Goal: Transaction & Acquisition: Subscribe to service/newsletter

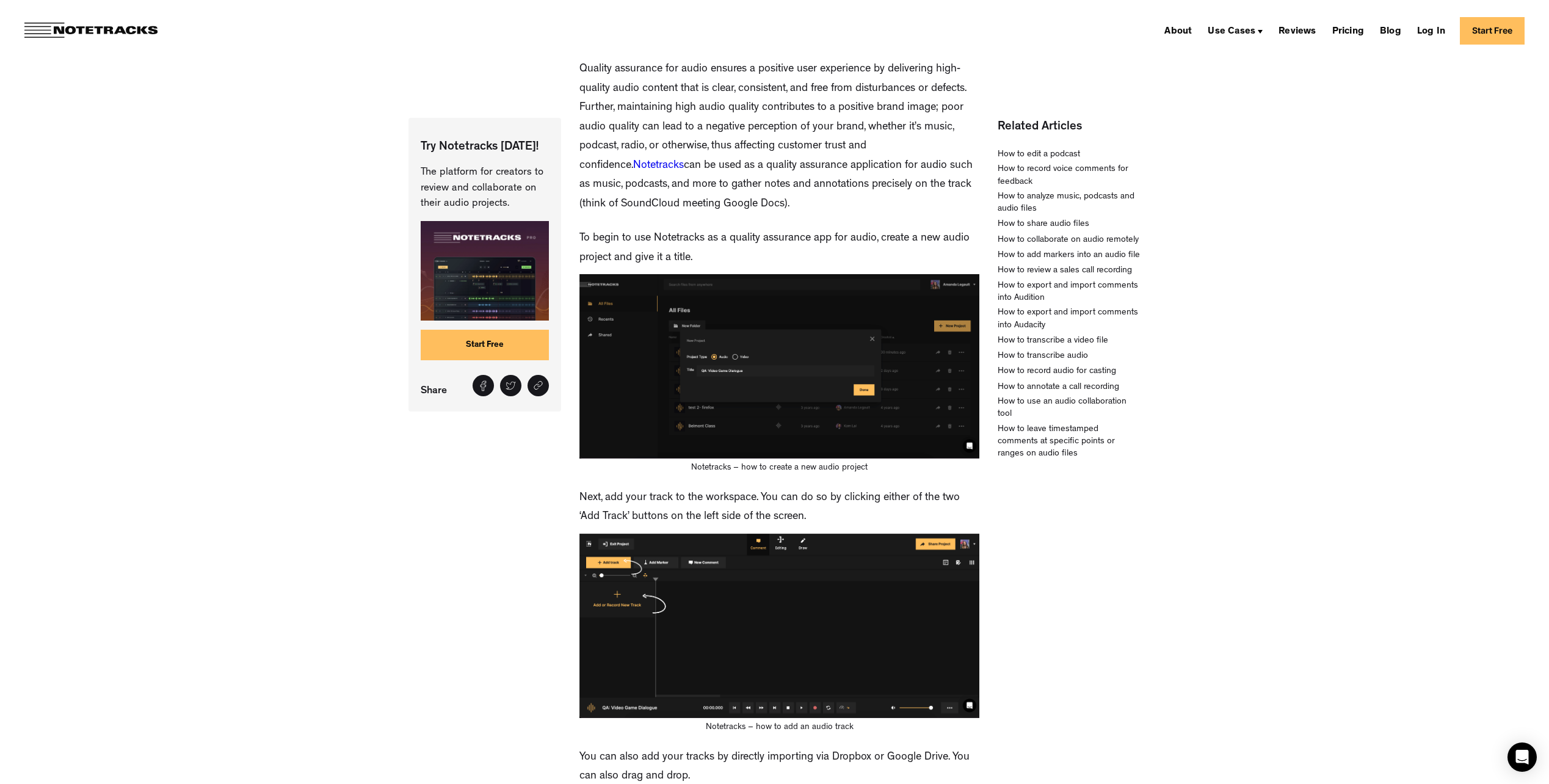
scroll to position [183, 0]
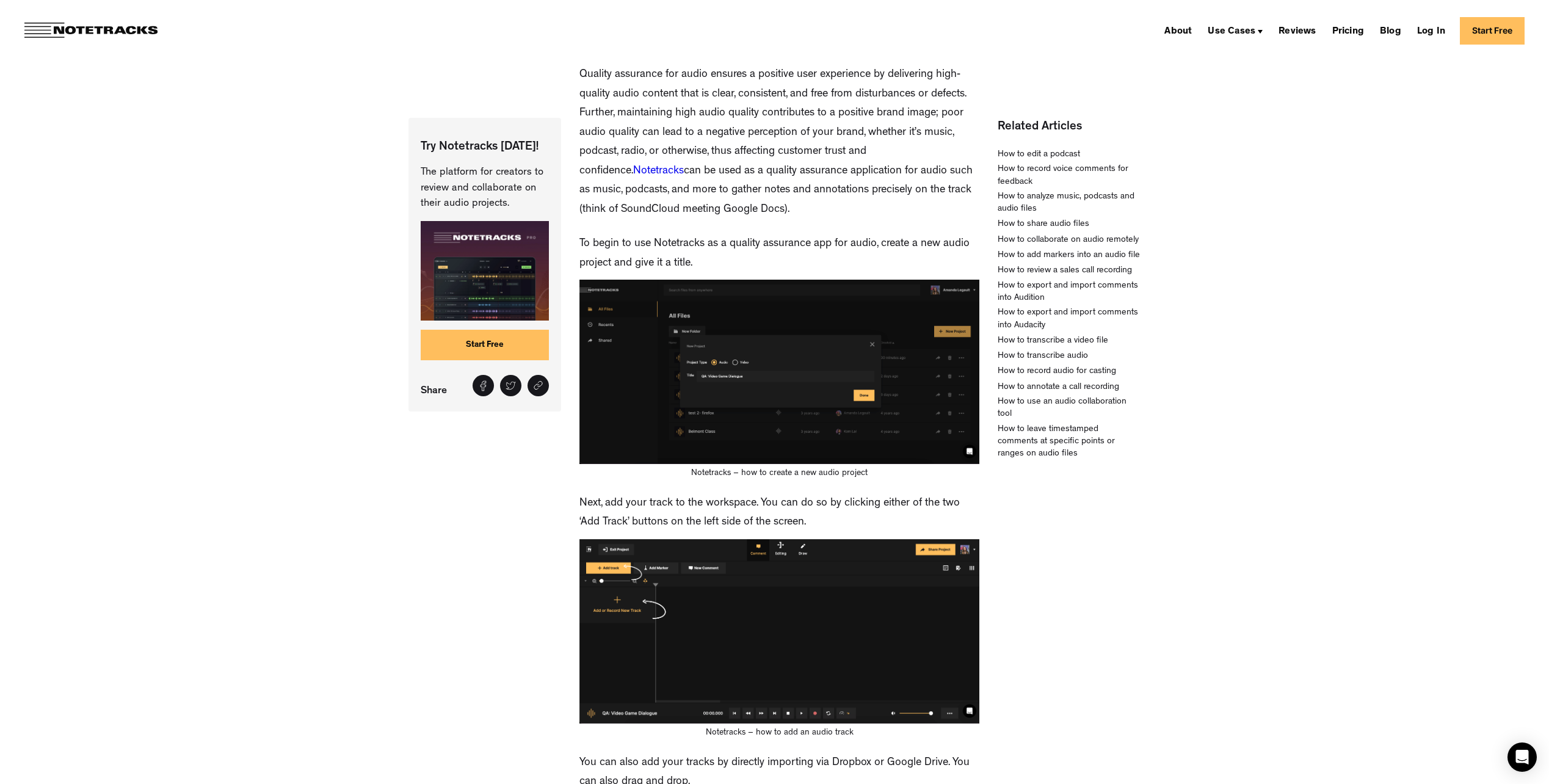
click at [684, 166] on link "Notetracks" at bounding box center [659, 171] width 51 height 11
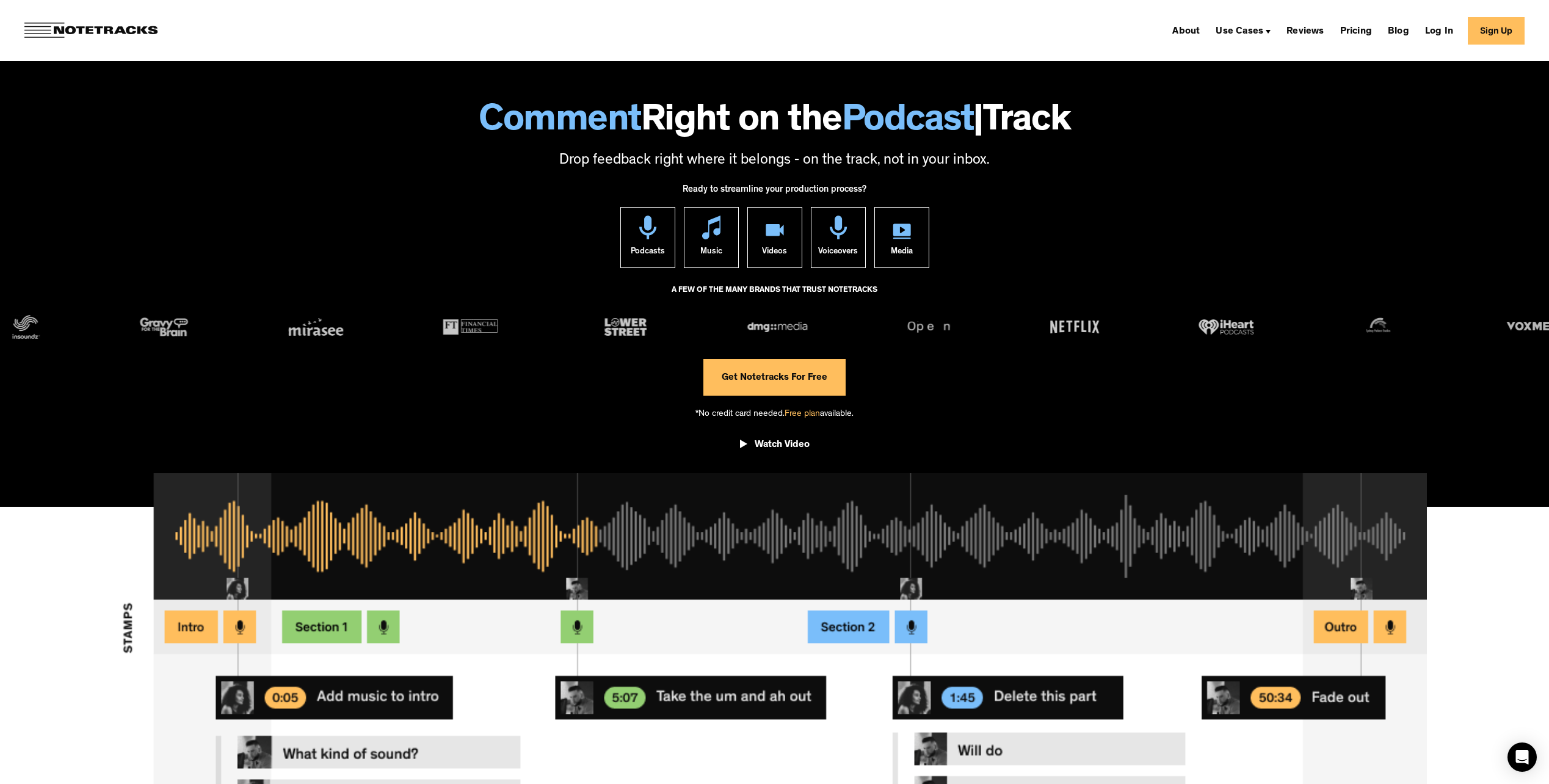
click at [802, 415] on span "Free plan" at bounding box center [803, 413] width 35 height 9
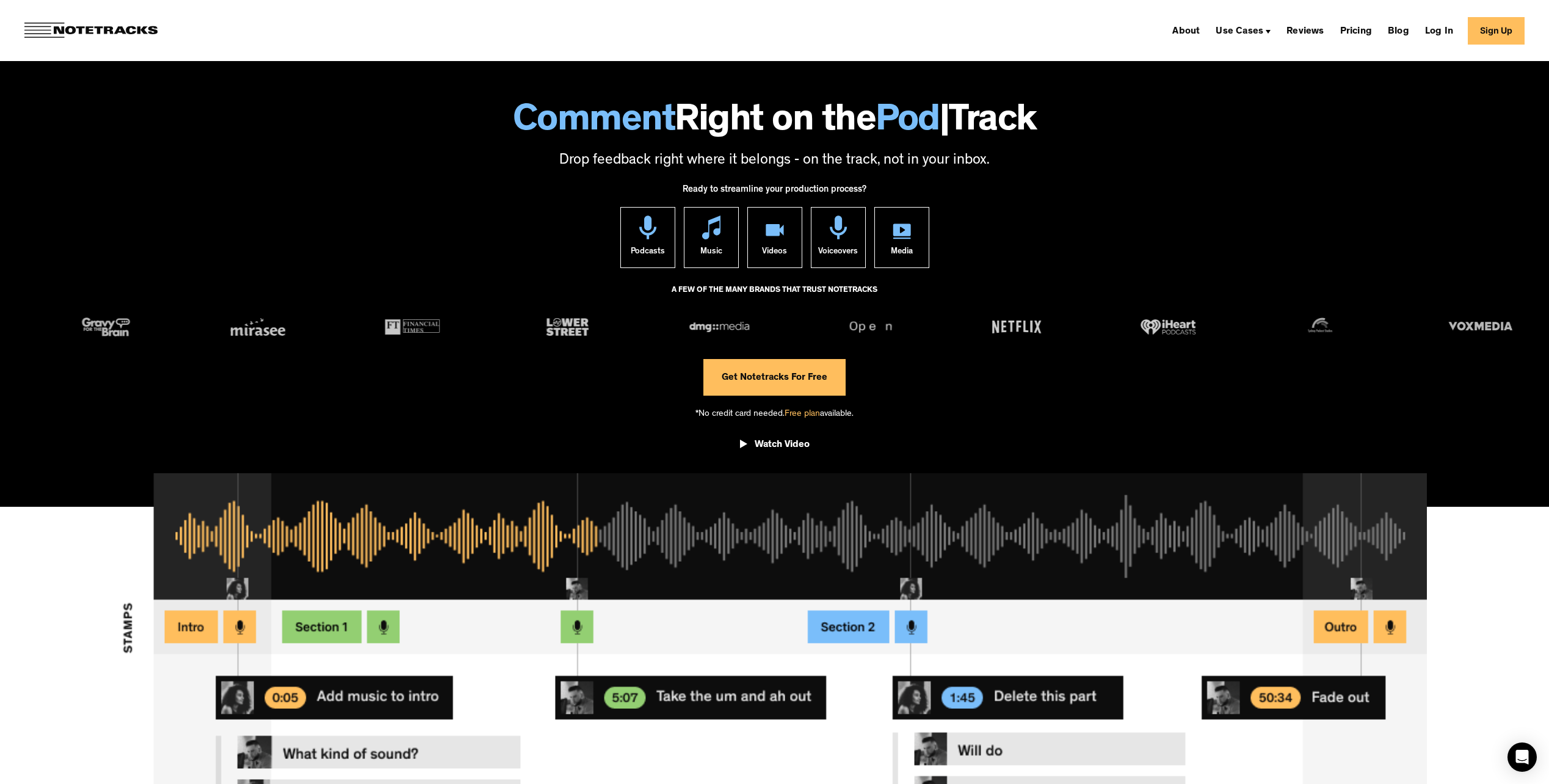
click at [807, 386] on link "Get Notetracks For Free" at bounding box center [774, 377] width 142 height 37
